Goal: Check status: Check status

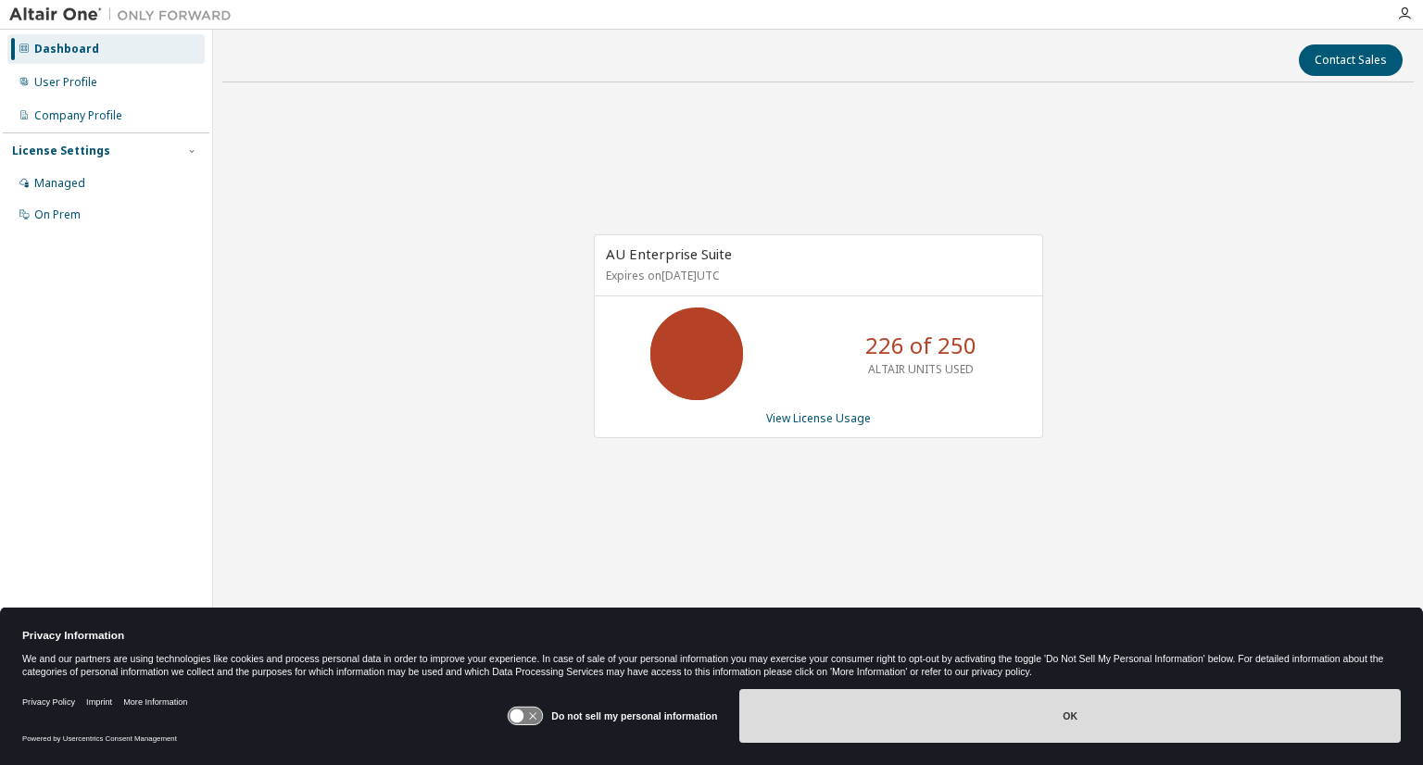
click at [1075, 716] on button "OK" at bounding box center [1071, 716] width 662 height 54
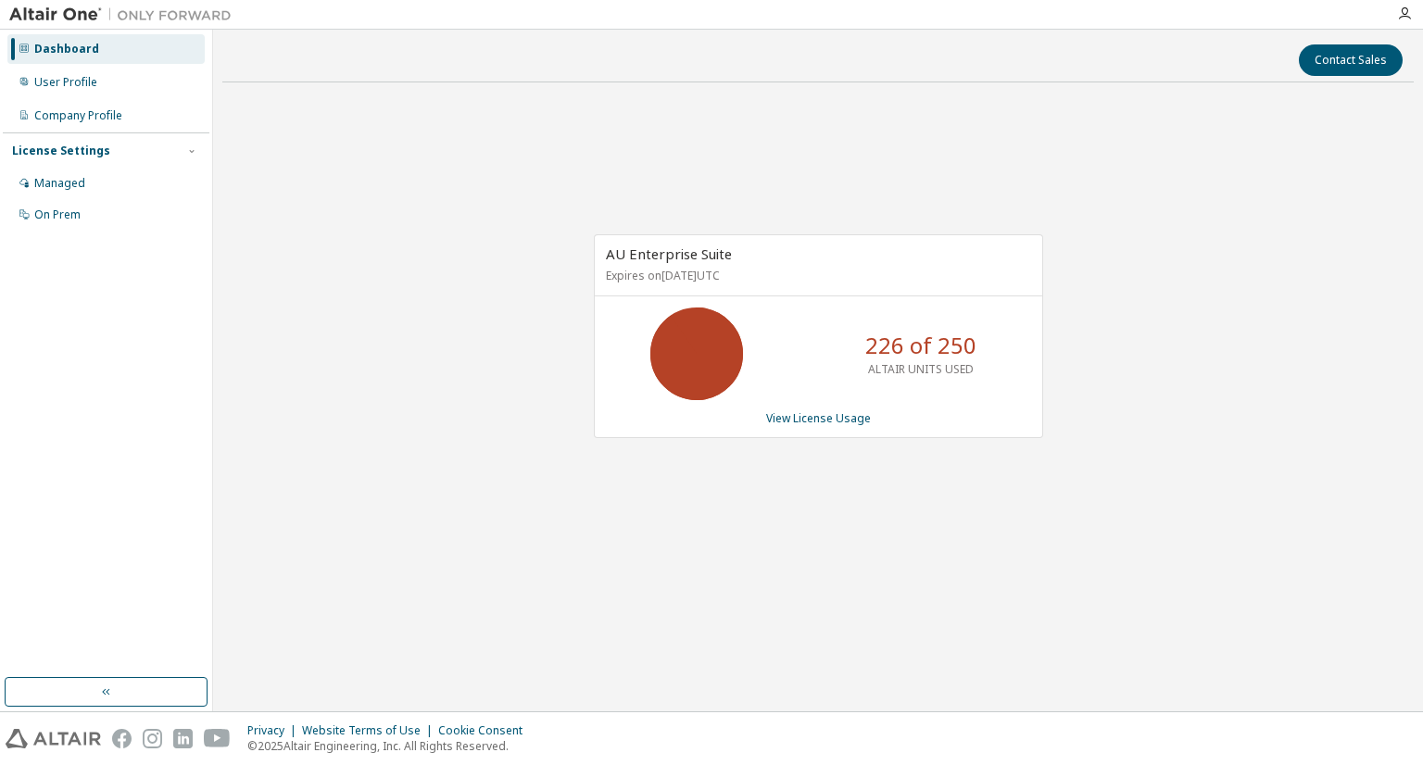
click at [958, 519] on div "AU Enterprise Suite Expires on March 1, 2026 UTC 226 of 250 ALTAIR UNITS USED V…" at bounding box center [818, 346] width 1192 height 498
drag, startPoint x: 944, startPoint y: 653, endPoint x: 772, endPoint y: 420, distance: 290.3
click at [944, 653] on div "Contact Sales AU Enterprise Suite Expires on March 1, 2026 UTC 226 of 250 ALTAI…" at bounding box center [818, 371] width 1192 height 664
click at [808, 420] on link "View License Usage" at bounding box center [818, 419] width 105 height 16
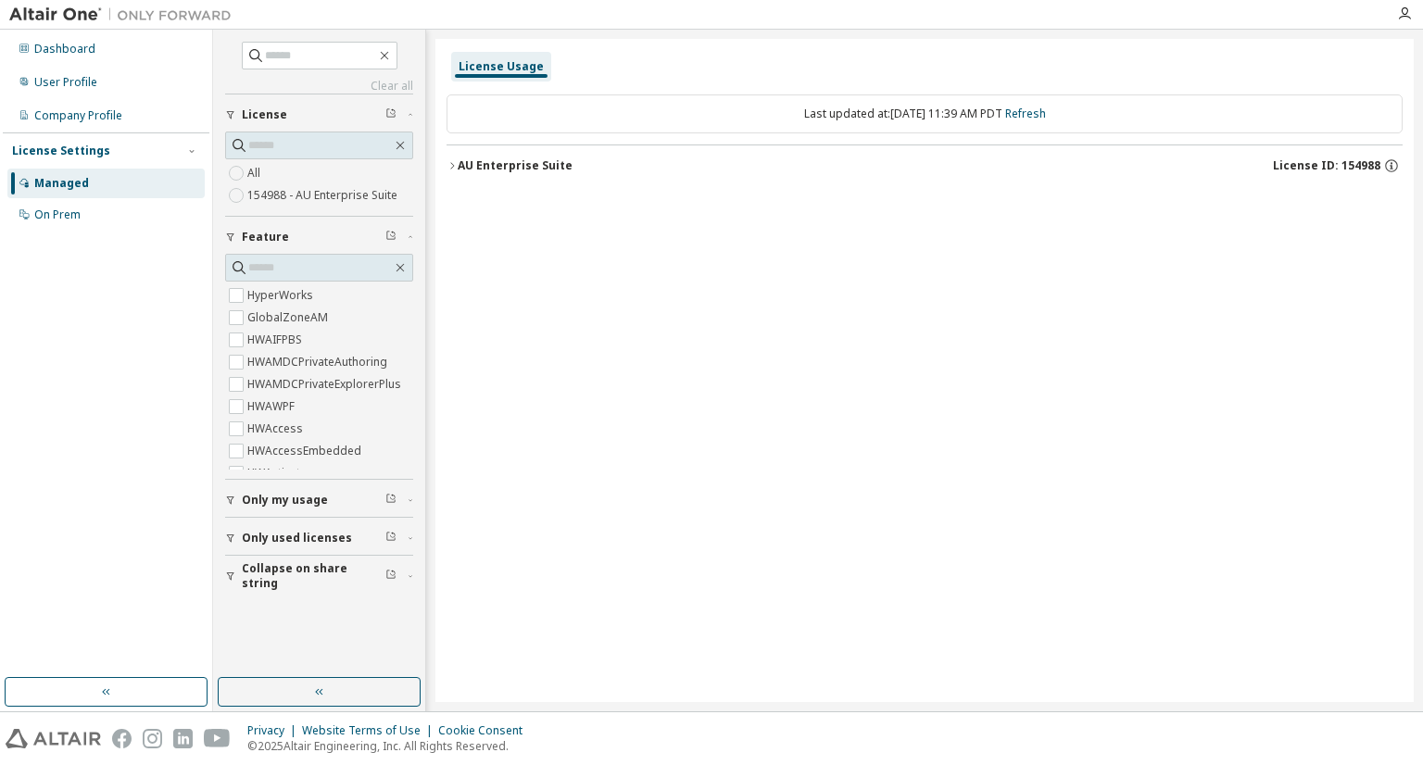
click at [332, 540] on span "Only used licenses" at bounding box center [297, 538] width 110 height 15
click at [452, 160] on icon "button" at bounding box center [452, 165] width 11 height 11
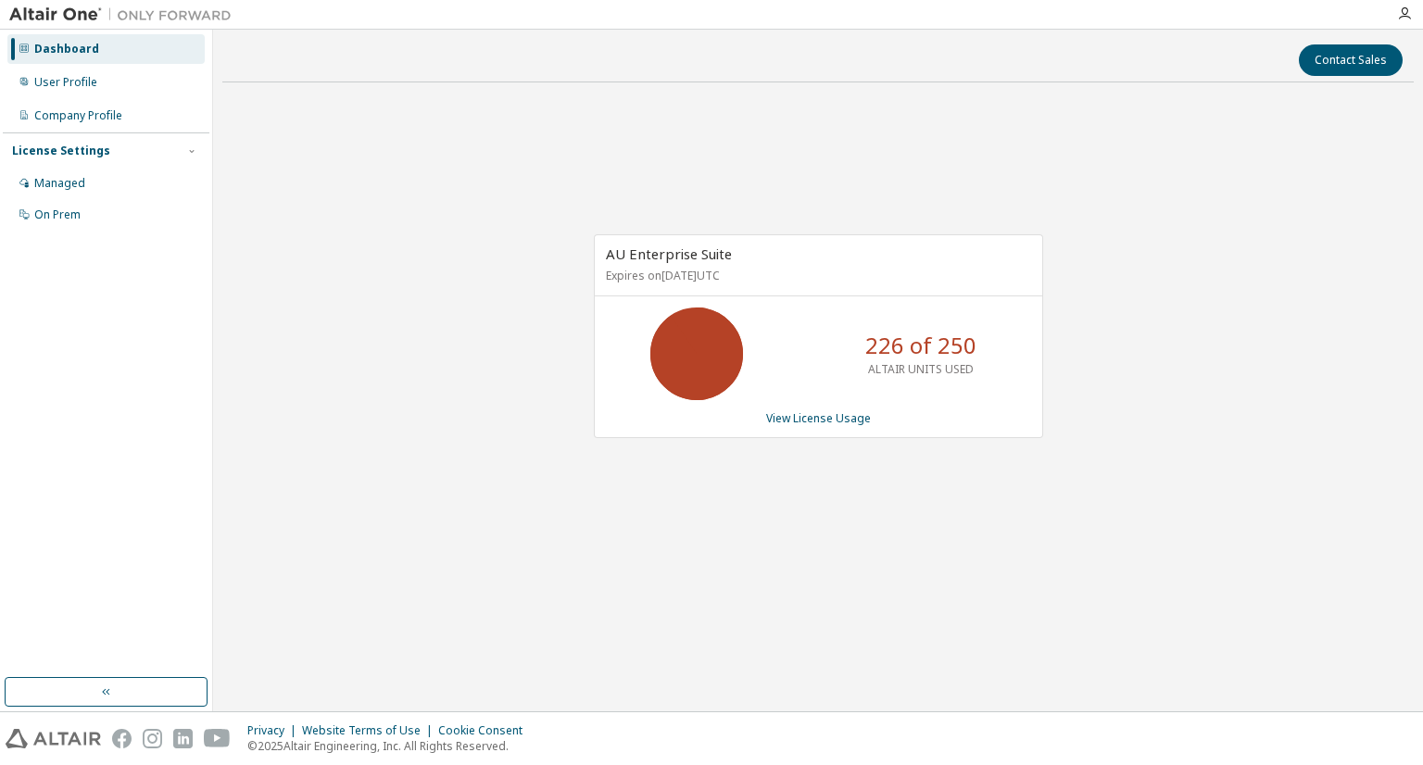
click at [859, 315] on div "226 of 250 ALTAIR UNITS USED" at bounding box center [921, 354] width 148 height 93
click at [1037, 542] on div "AU Enterprise Suite Expires on [DATE] UTC 226 of 250 ALTAIR UNITS USED View Lic…" at bounding box center [818, 346] width 1192 height 498
click at [493, 561] on div "AU Enterprise Suite Expires on [DATE] UTC 226 of 250 ALTAIR UNITS USED View Lic…" at bounding box center [818, 346] width 1192 height 498
click at [1078, 628] on div "Contact Sales AU Enterprise Suite Expires on March 1, 2026 UTC 226 of 250 ALTAI…" at bounding box center [818, 371] width 1192 height 664
click at [1144, 522] on div "AU Enterprise Suite Expires on [DATE] UTC 226 of 250 ALTAIR UNITS USED View Lic…" at bounding box center [818, 346] width 1192 height 498
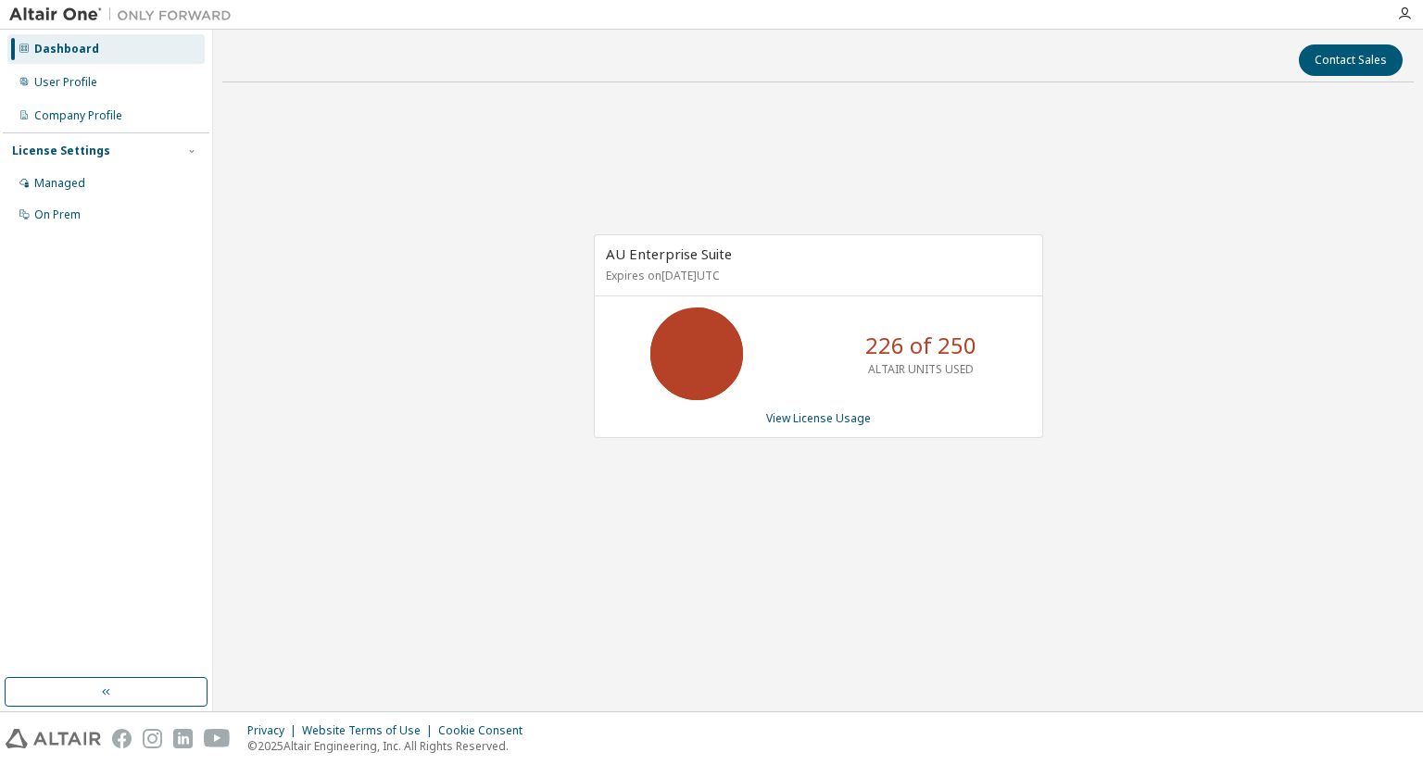
click at [891, 529] on div "AU Enterprise Suite Expires on [DATE] UTC 226 of 250 ALTAIR UNITS USED View Lic…" at bounding box center [818, 346] width 1192 height 498
click at [828, 582] on div "AU Enterprise Suite Expires on [DATE] UTC 226 of 250 ALTAIR UNITS USED View Lic…" at bounding box center [818, 346] width 1192 height 498
